Goal: Communication & Community: Ask a question

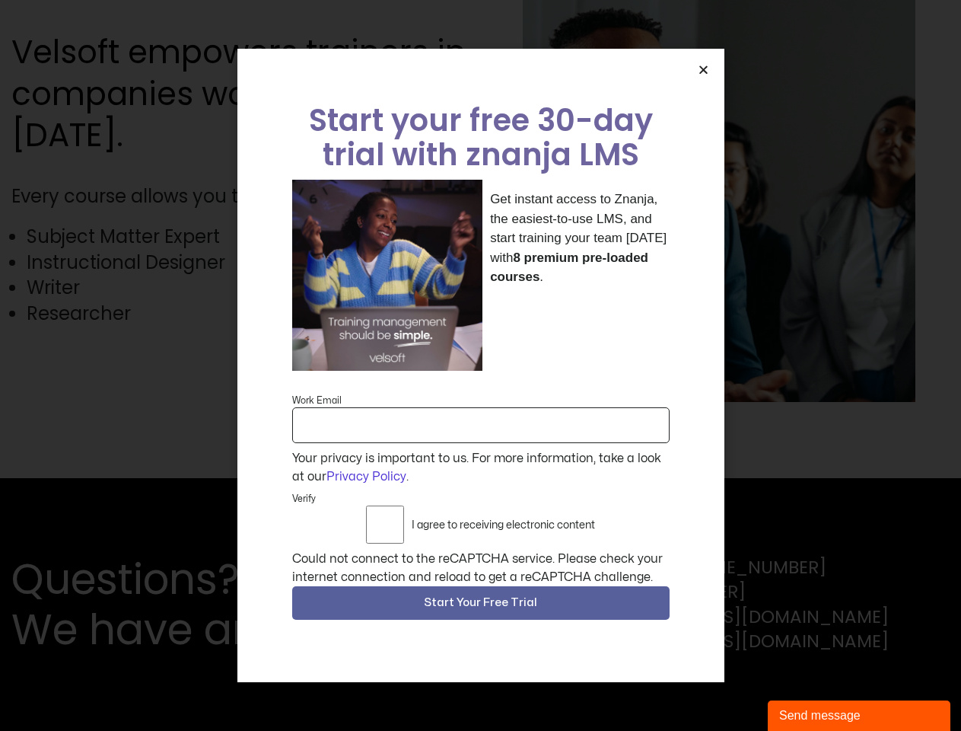
click at [480, 365] on div "Get instant access to Znanja, the easiest-to-use LMS, and start training your t…" at bounding box center [481, 275] width 378 height 191
click at [703, 75] on icon "Close" at bounding box center [703, 69] width 11 height 11
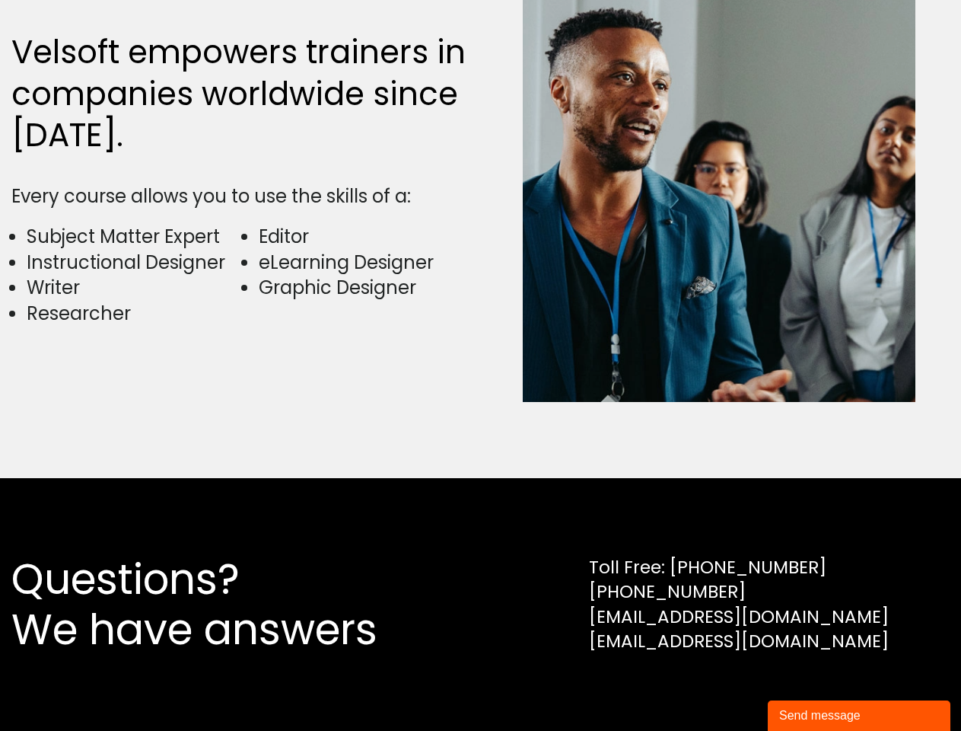
click at [481, 607] on div "Questions? We have answers Toll Free: [PHONE_NUMBER] [PHONE_NUMBER] [EMAIL_ADDR…" at bounding box center [480, 604] width 939 height 100
click at [859, 716] on div "Send message" at bounding box center [860, 715] width 160 height 18
